Goal: Navigation & Orientation: Find specific page/section

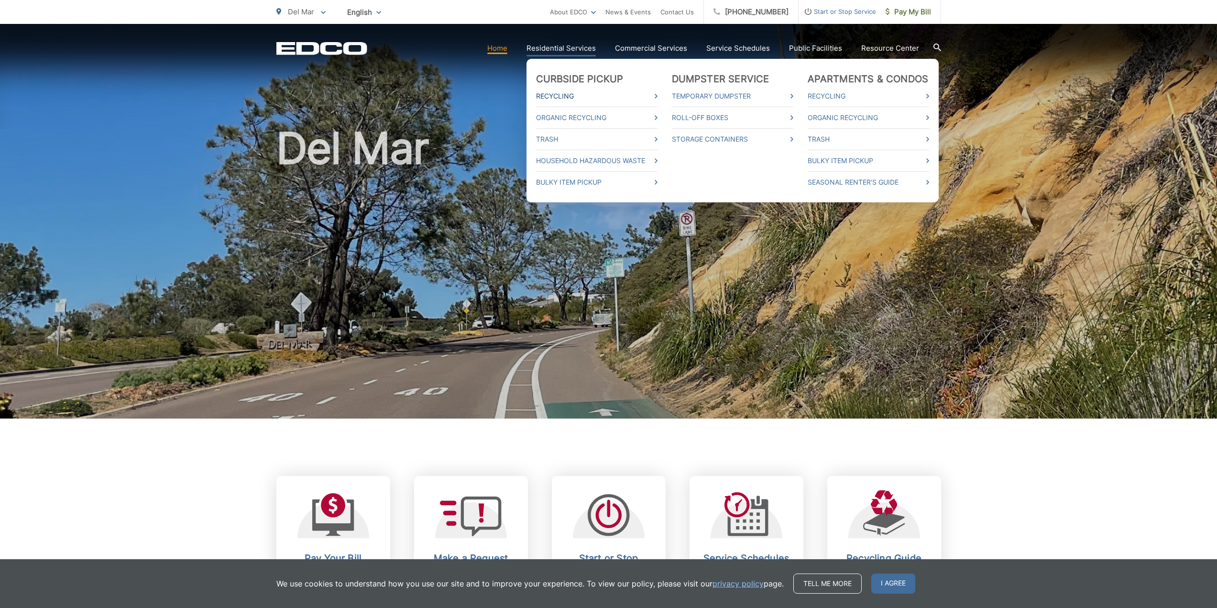
click at [561, 95] on link "Recycling" at bounding box center [596, 95] width 121 height 11
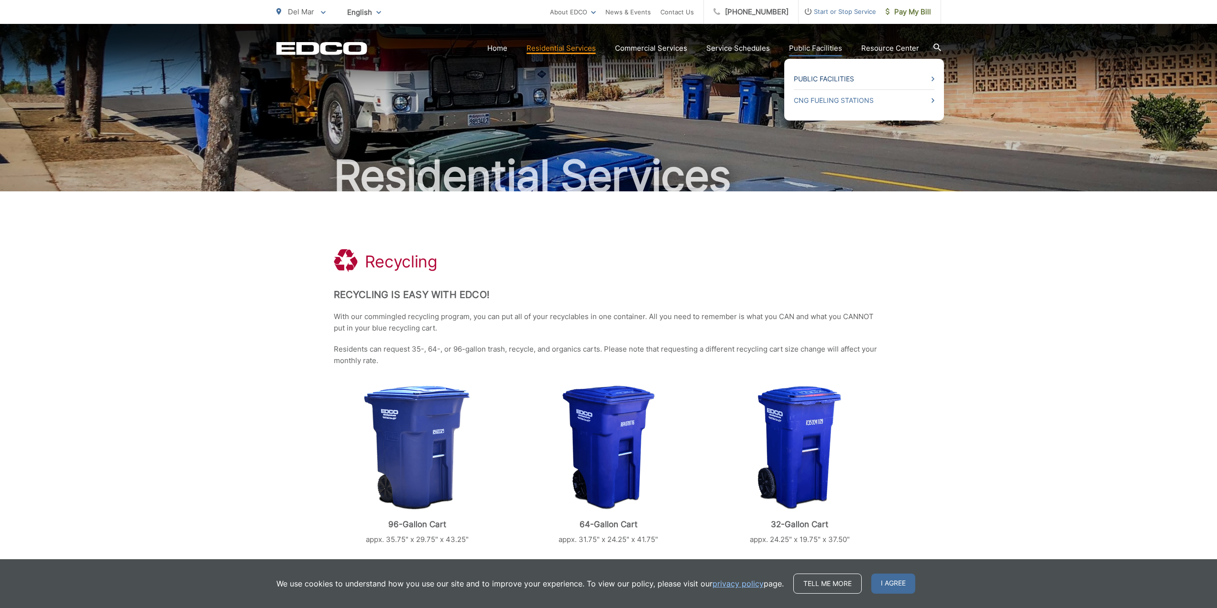
click at [822, 79] on link "Public Facilities" at bounding box center [864, 78] width 141 height 11
